Goal: Find specific page/section: Find specific page/section

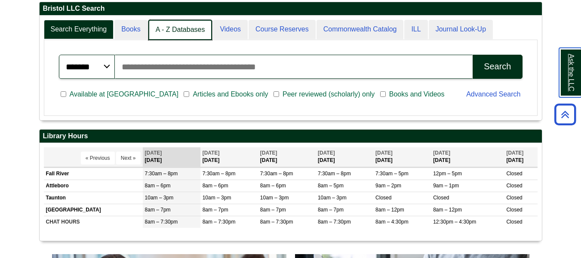
scroll to position [4, 4]
click at [191, 29] on link "A - Z Databases" at bounding box center [180, 30] width 64 height 20
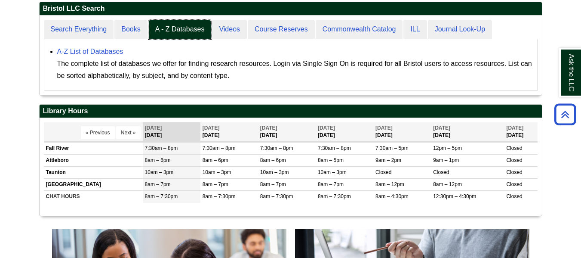
scroll to position [80, 502]
click at [117, 50] on link "A-Z List of Databases" at bounding box center [90, 51] width 66 height 7
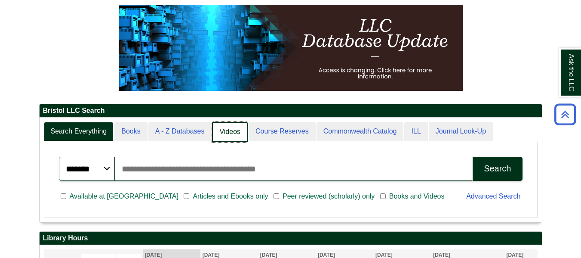
scroll to position [105, 502]
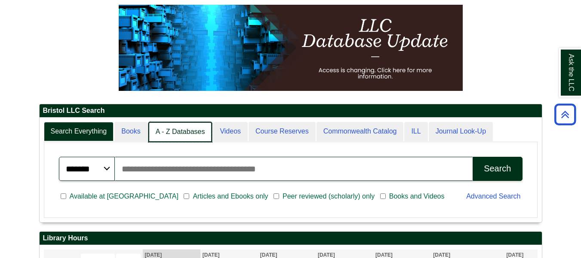
click at [169, 131] on link "A - Z Databases" at bounding box center [180, 132] width 64 height 20
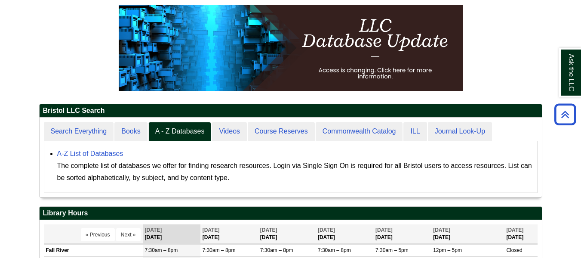
scroll to position [80, 502]
click at [118, 154] on link "A-Z List of Databases" at bounding box center [90, 153] width 66 height 7
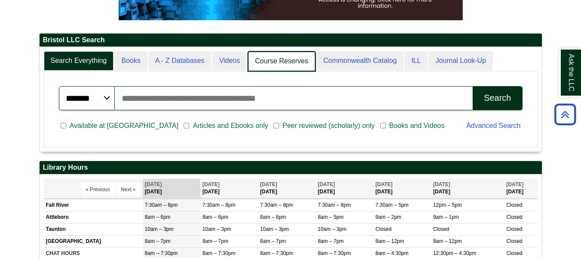
scroll to position [4, 4]
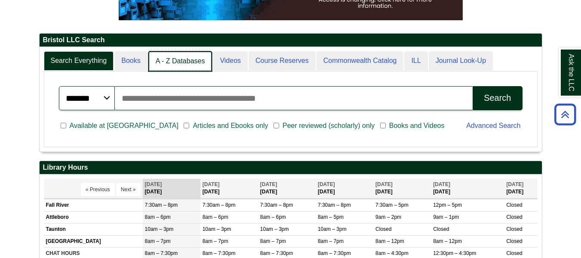
click at [195, 55] on link "A - Z Databases" at bounding box center [180, 61] width 64 height 20
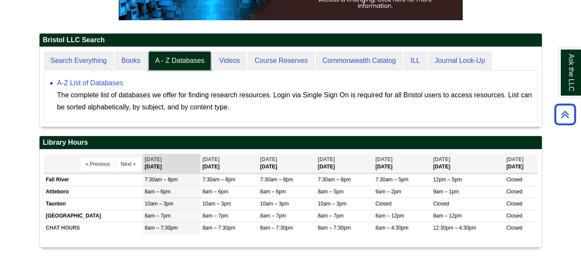
scroll to position [80, 502]
click at [107, 82] on link "A-Z List of Databases" at bounding box center [90, 82] width 66 height 7
